Goal: Task Accomplishment & Management: Use online tool/utility

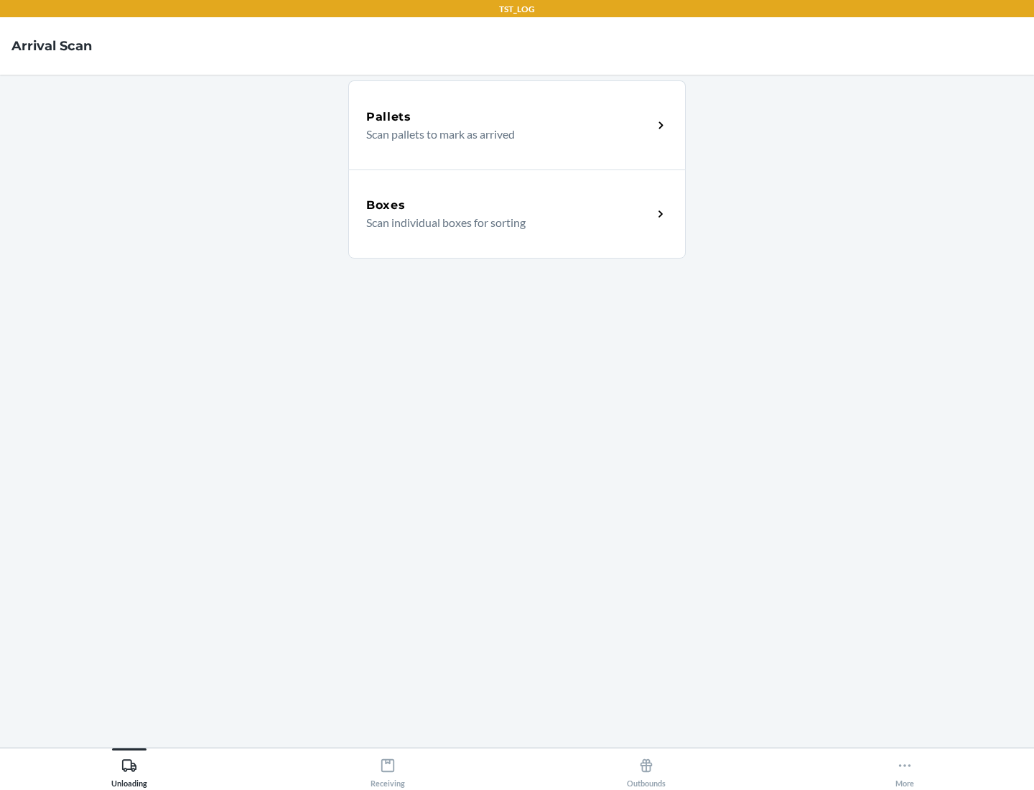
click at [509, 205] on div "Boxes" at bounding box center [509, 205] width 287 height 17
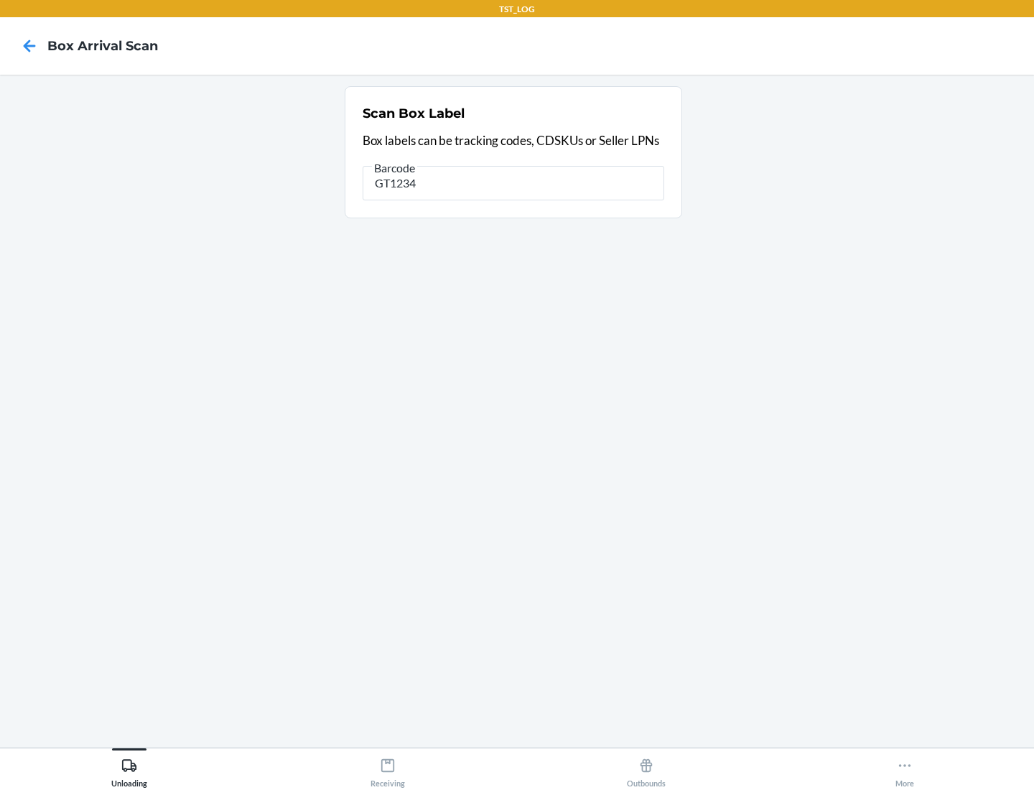
type input "GT1234"
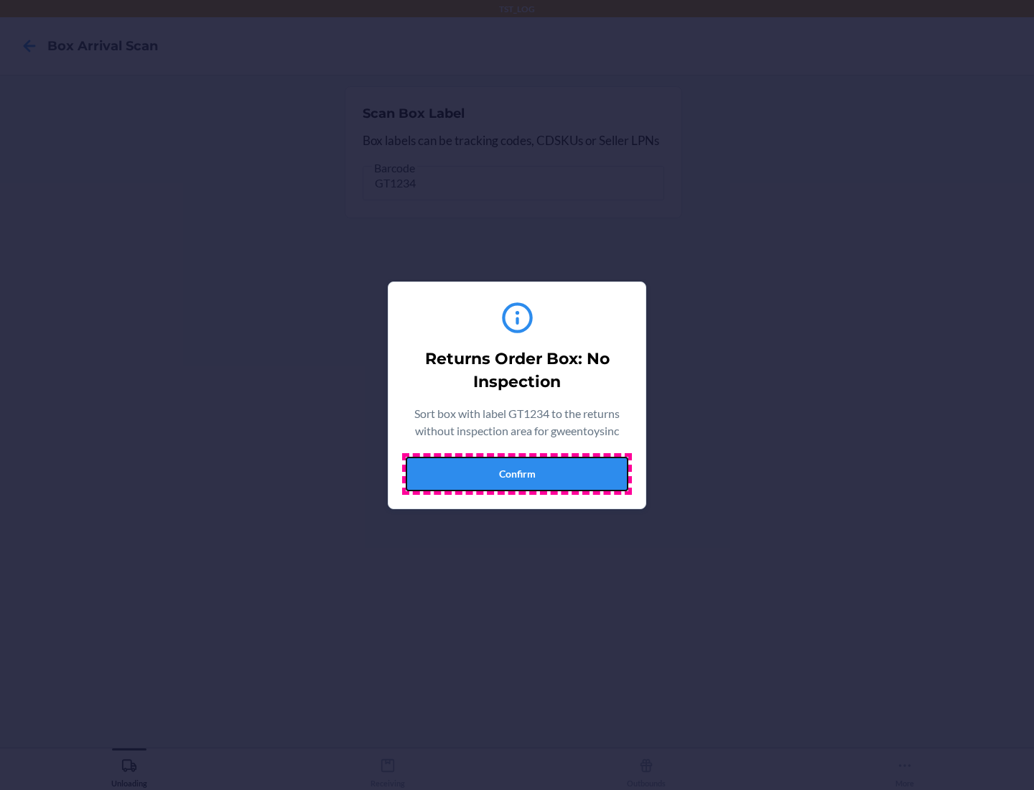
click at [517, 473] on button "Confirm" at bounding box center [517, 474] width 223 height 34
